Goal: Task Accomplishment & Management: Complete application form

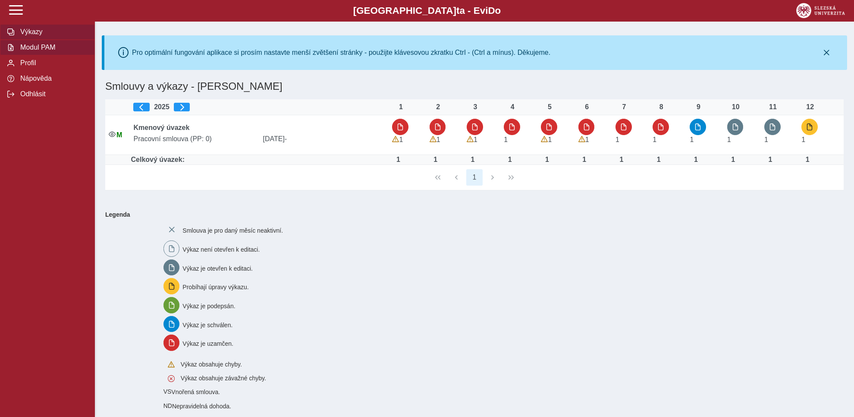
click at [40, 51] on span "Modul PAM" at bounding box center [53, 48] width 70 height 8
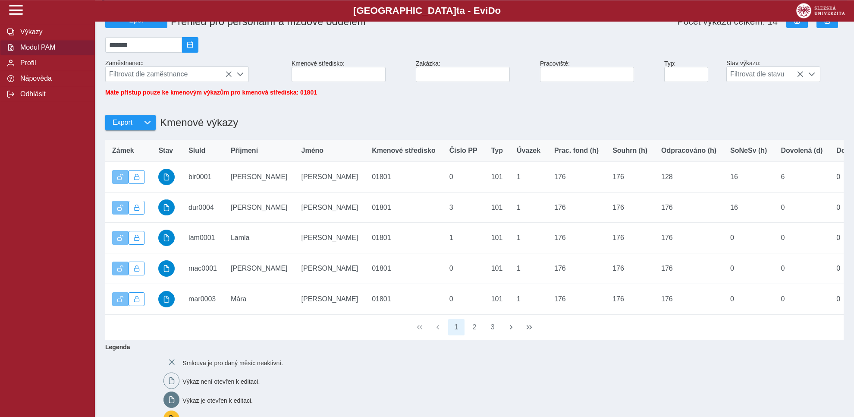
scroll to position [90, 0]
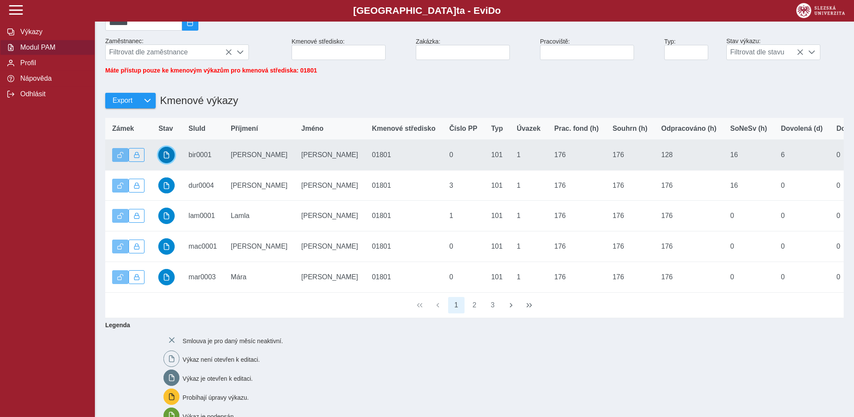
click at [165, 158] on span "button" at bounding box center [166, 154] width 7 height 7
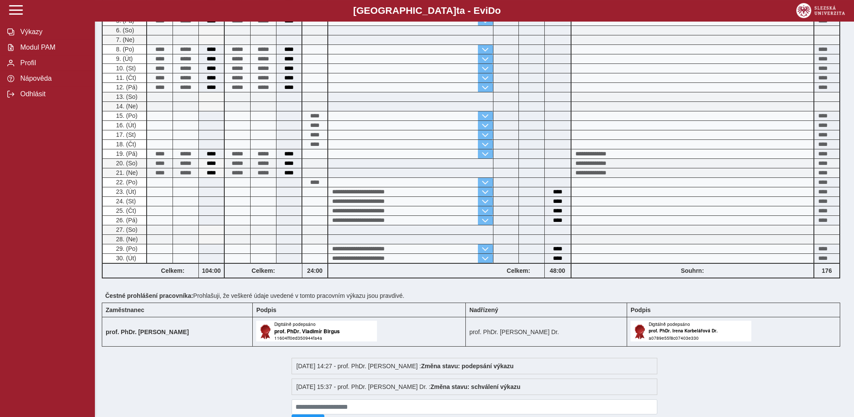
scroll to position [296, 0]
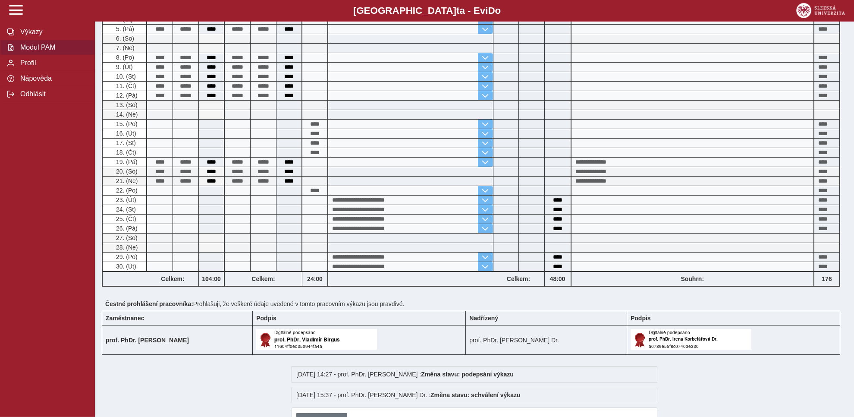
click at [47, 51] on span "Modul PAM" at bounding box center [53, 48] width 70 height 8
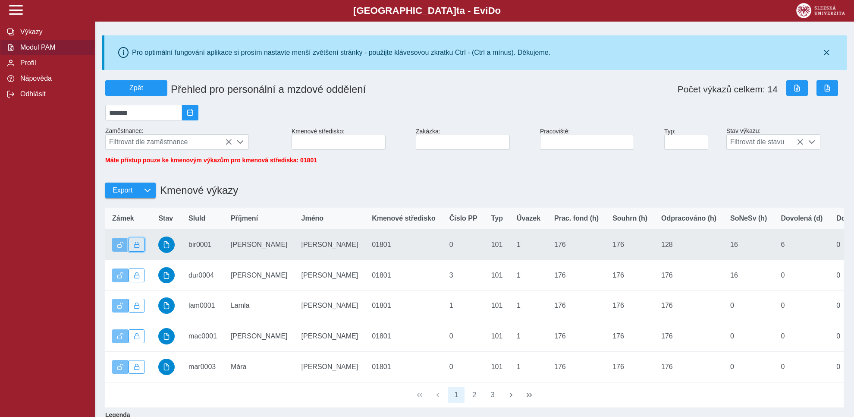
click at [139, 248] on span "button" at bounding box center [137, 245] width 6 height 6
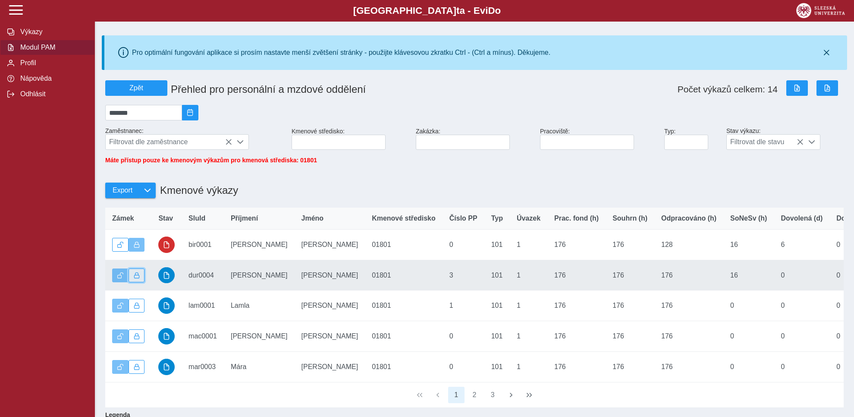
click at [139, 278] on span "button" at bounding box center [137, 275] width 6 height 6
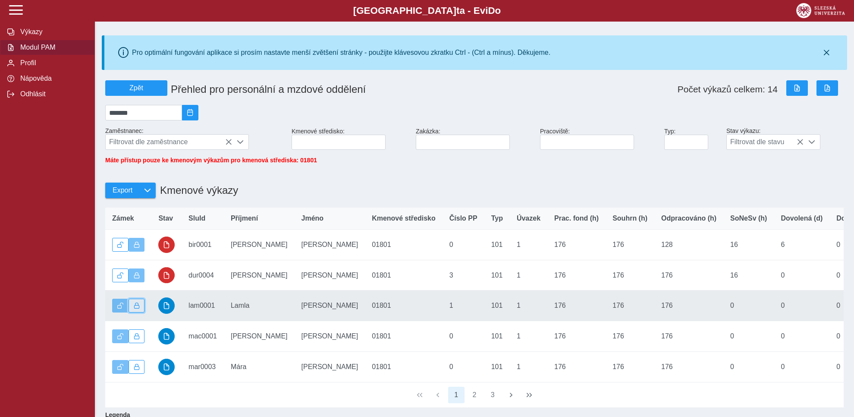
click at [134, 308] on button "button" at bounding box center [137, 306] width 16 height 14
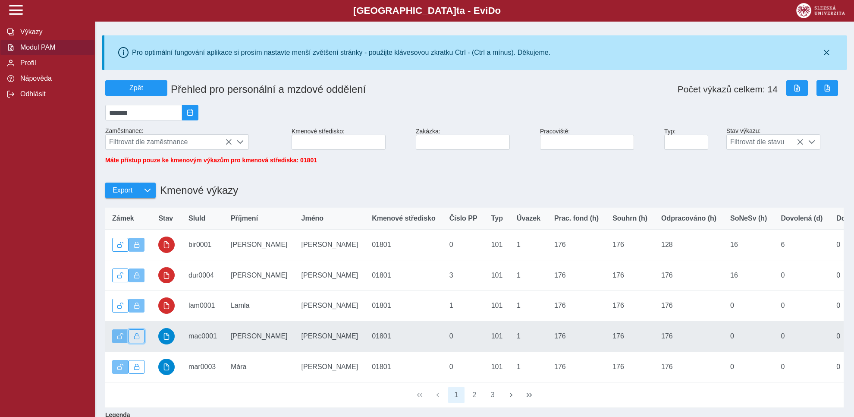
click at [137, 339] on span "button" at bounding box center [137, 336] width 6 height 6
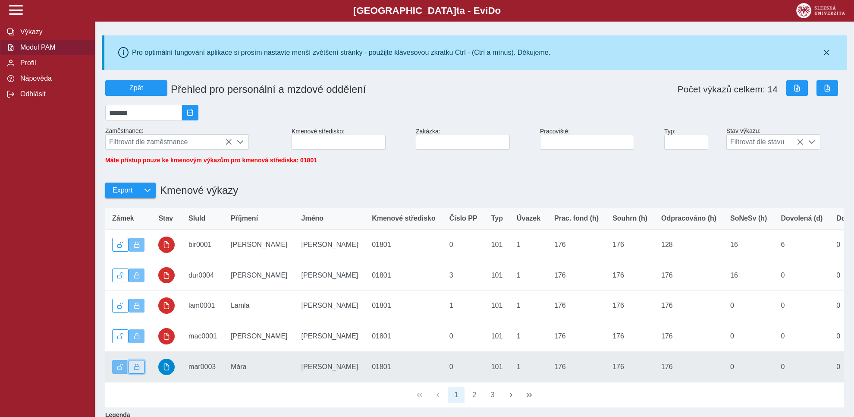
click at [137, 370] on span "button" at bounding box center [137, 367] width 6 height 6
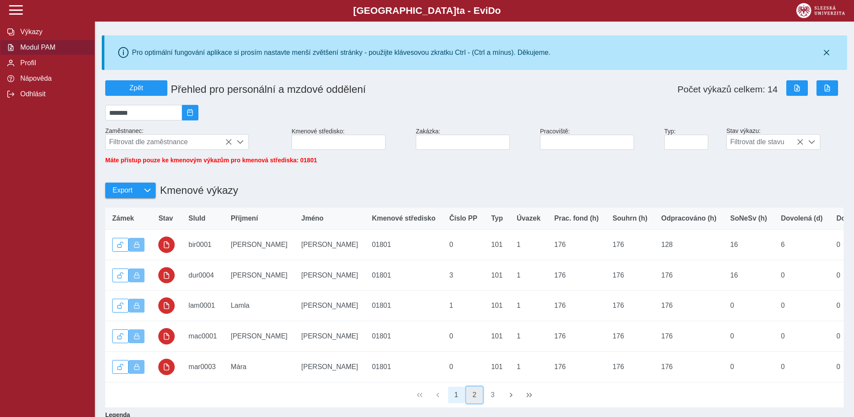
click at [475, 403] on button "2" at bounding box center [474, 395] width 16 height 16
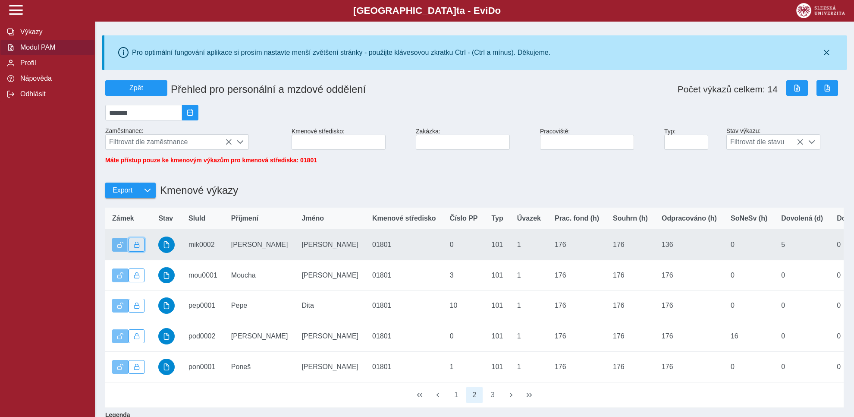
click at [138, 246] on button "button" at bounding box center [137, 245] width 16 height 14
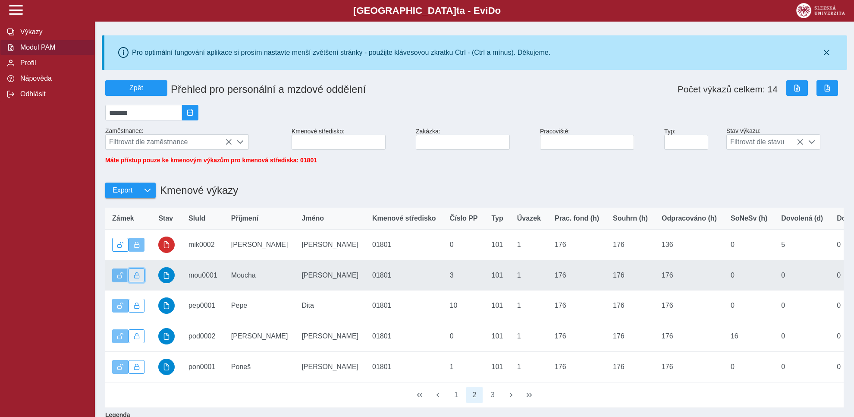
click at [135, 277] on button "button" at bounding box center [137, 275] width 16 height 14
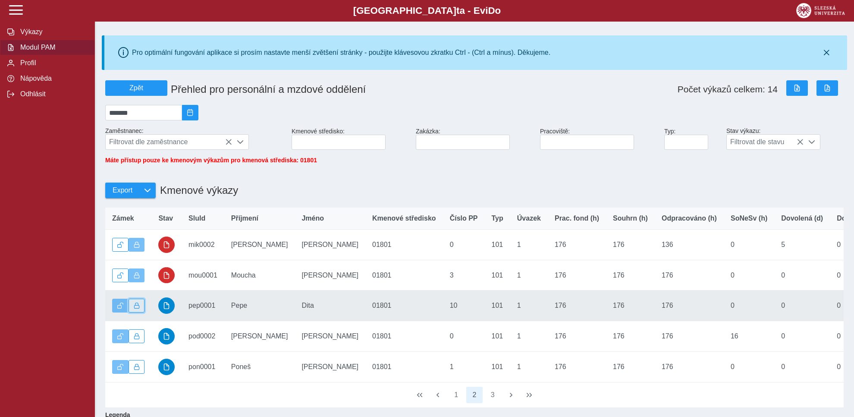
click at [136, 312] on button "button" at bounding box center [137, 306] width 16 height 14
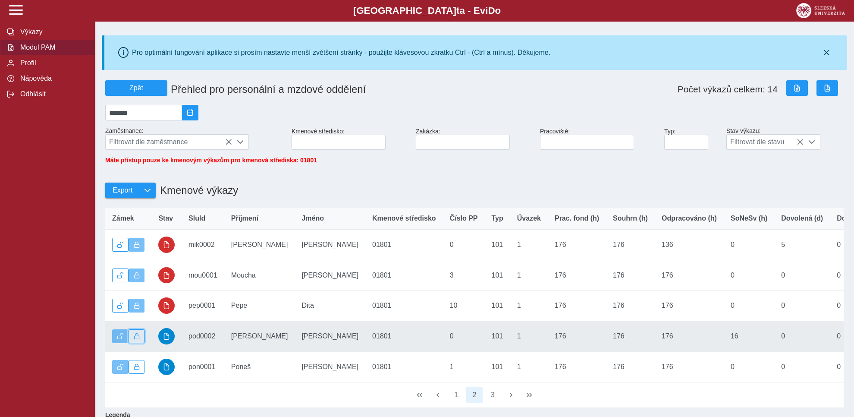
click at [136, 339] on span "button" at bounding box center [137, 336] width 6 height 6
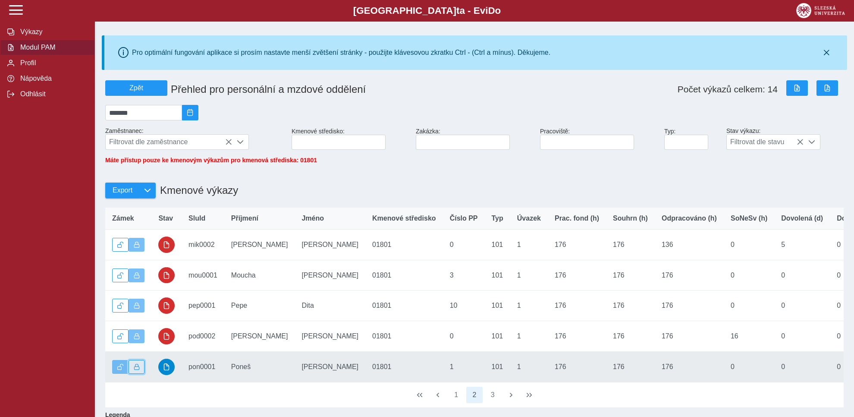
click at [136, 370] on span "button" at bounding box center [137, 367] width 6 height 6
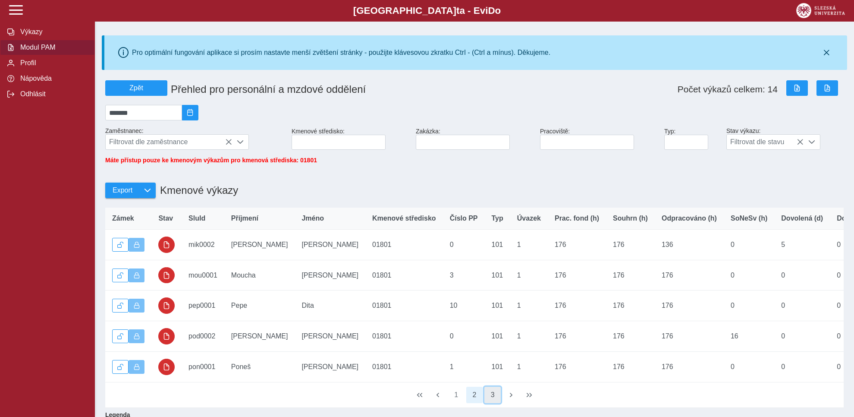
click at [491, 403] on button "3" at bounding box center [493, 395] width 16 height 16
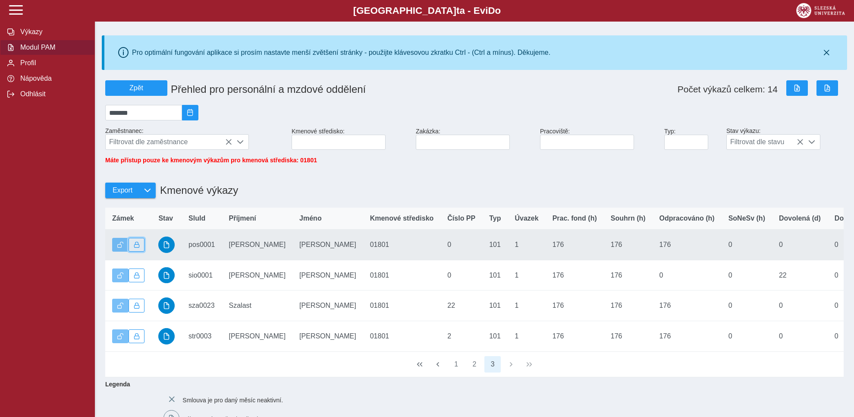
click at [136, 248] on span "button" at bounding box center [137, 245] width 6 height 6
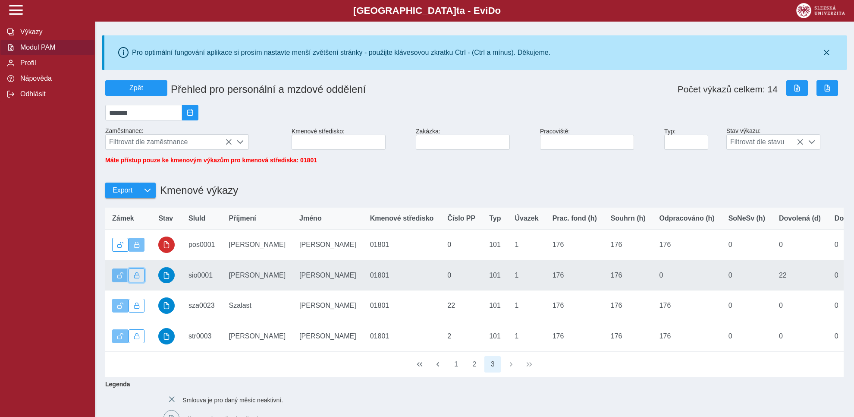
click at [135, 278] on span "button" at bounding box center [137, 275] width 6 height 6
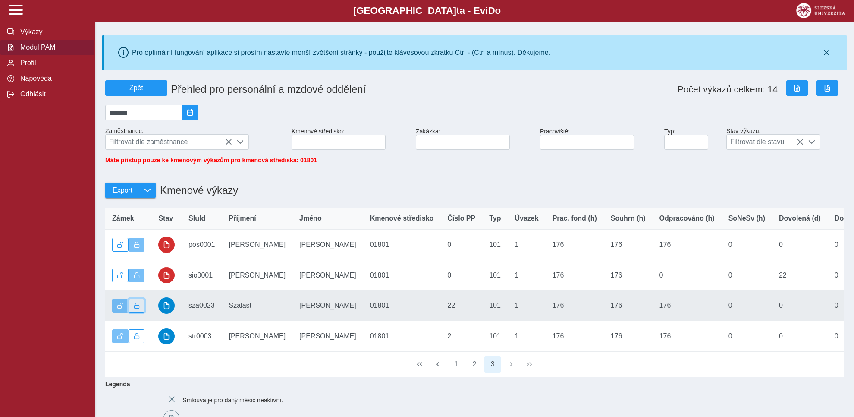
click at [135, 309] on span "button" at bounding box center [137, 306] width 6 height 6
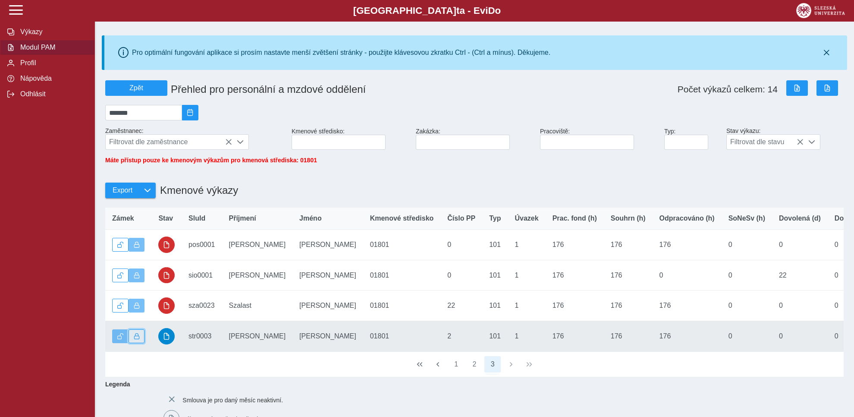
click at [137, 339] on button "button" at bounding box center [137, 336] width 16 height 14
